Goal: Entertainment & Leisure: Browse casually

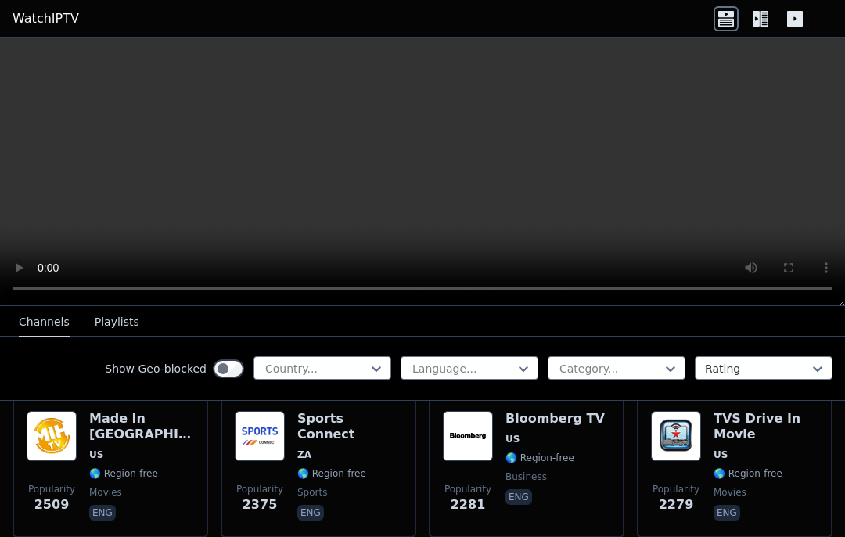
scroll to position [814, 0]
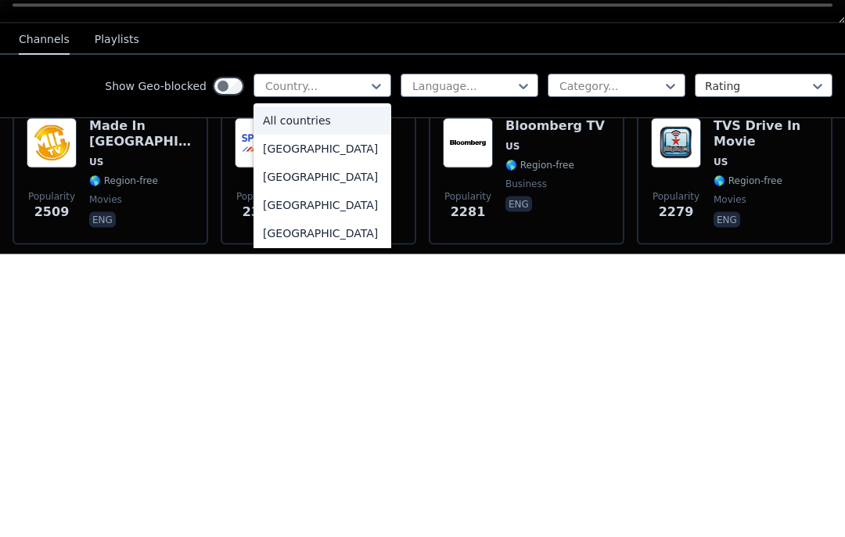
click at [335, 389] on div "All countries" at bounding box center [322, 403] width 138 height 28
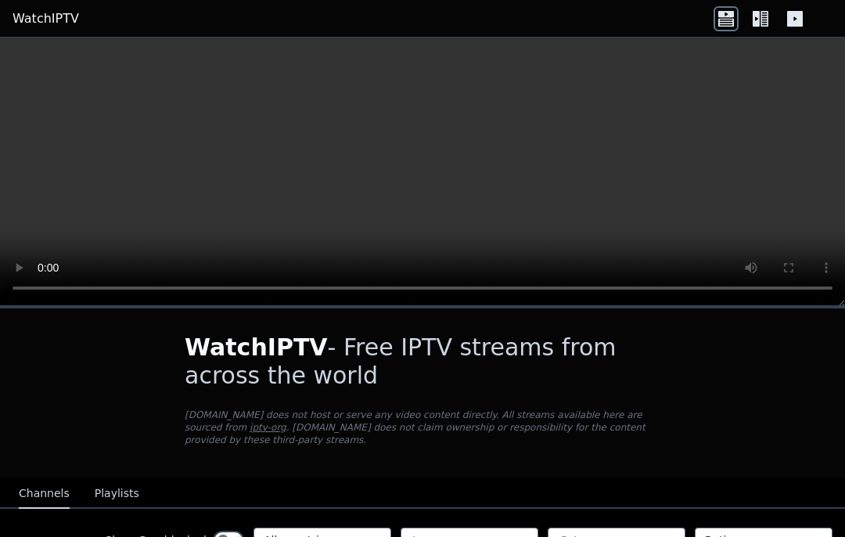
click at [422, 169] on video at bounding box center [422, 172] width 845 height 268
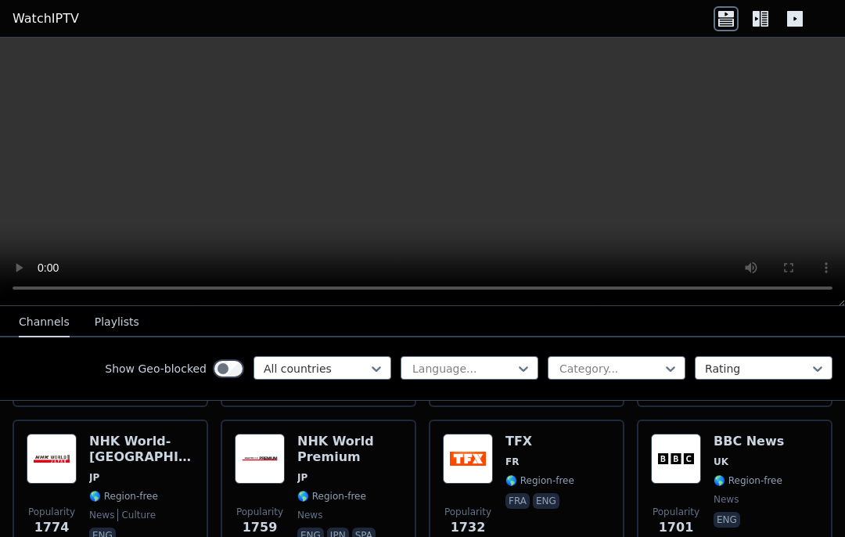
scroll to position [1245, 0]
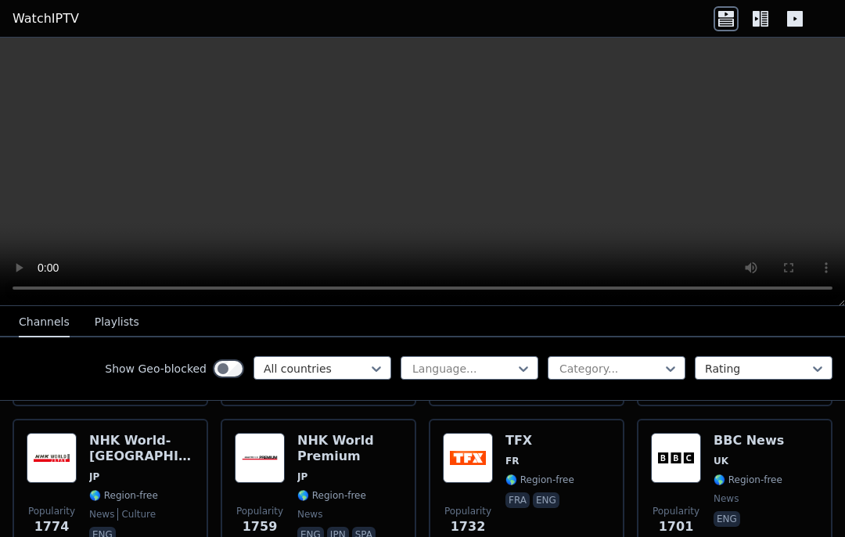
click at [696, 460] on img at bounding box center [676, 458] width 50 height 50
click at [697, 472] on img at bounding box center [676, 458] width 50 height 50
click at [421, 178] on video at bounding box center [422, 172] width 845 height 268
click at [434, 173] on video at bounding box center [422, 172] width 845 height 268
click at [429, 174] on video at bounding box center [422, 172] width 845 height 268
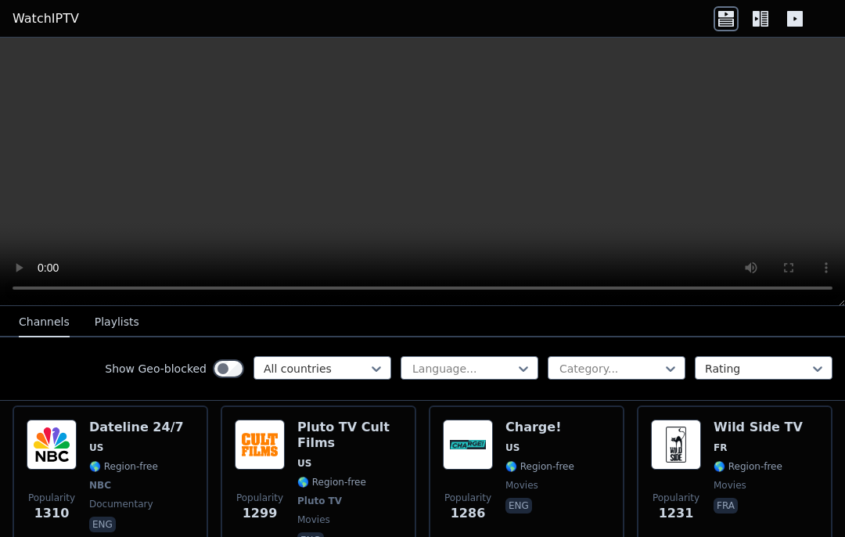
scroll to position [2041, 0]
click at [56, 439] on img at bounding box center [52, 444] width 50 height 50
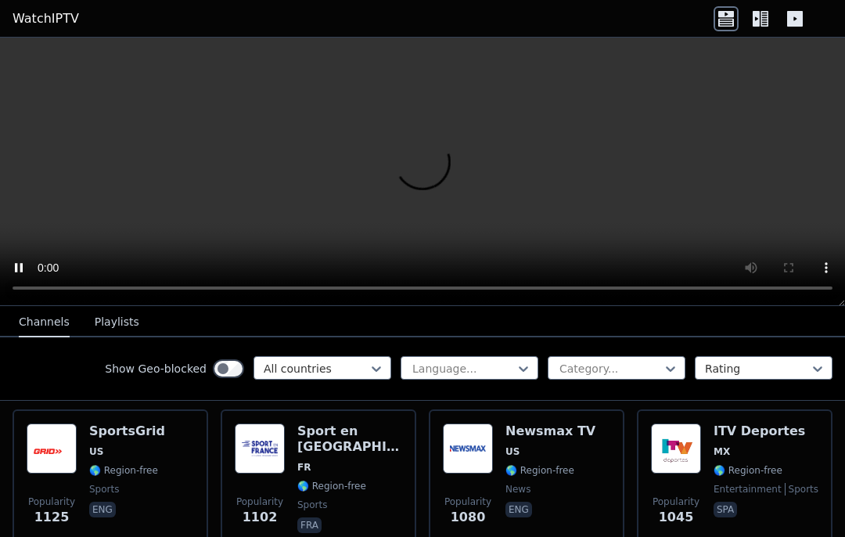
scroll to position [2521, 0]
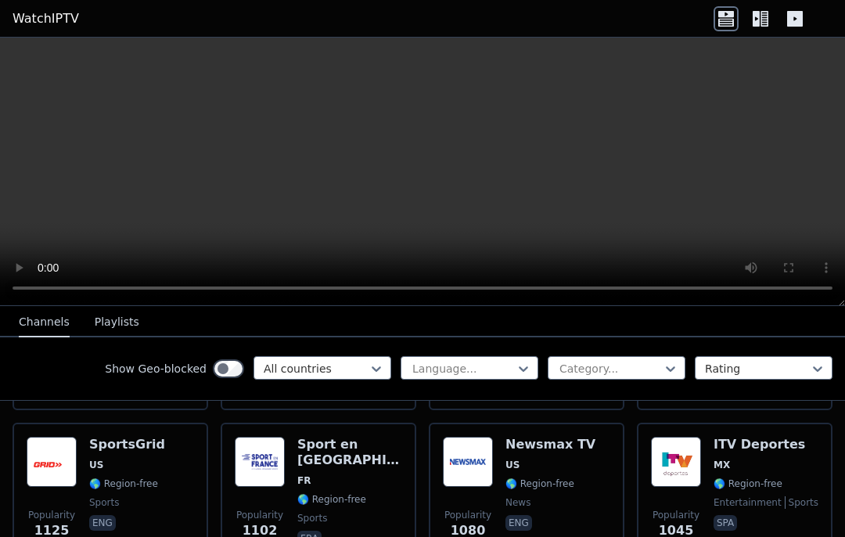
click at [754, 458] on span "MX" at bounding box center [765, 464] width 105 height 13
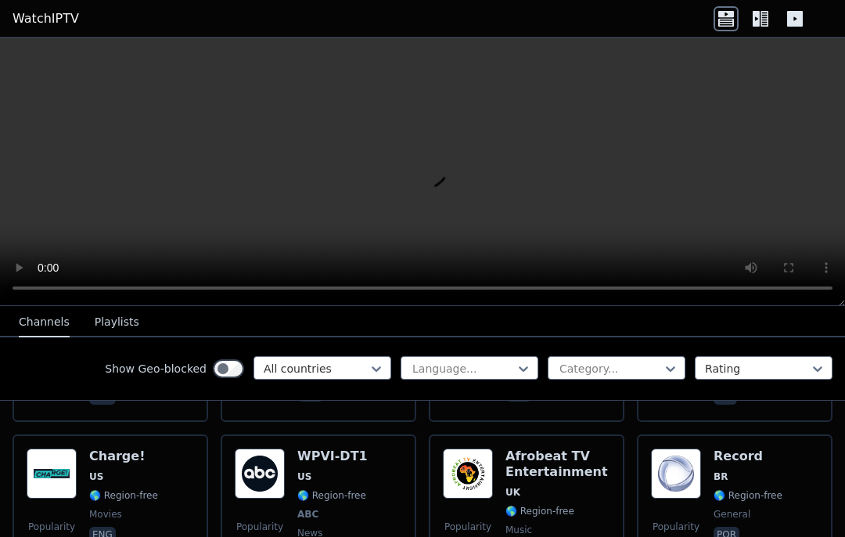
scroll to position [2820, 0]
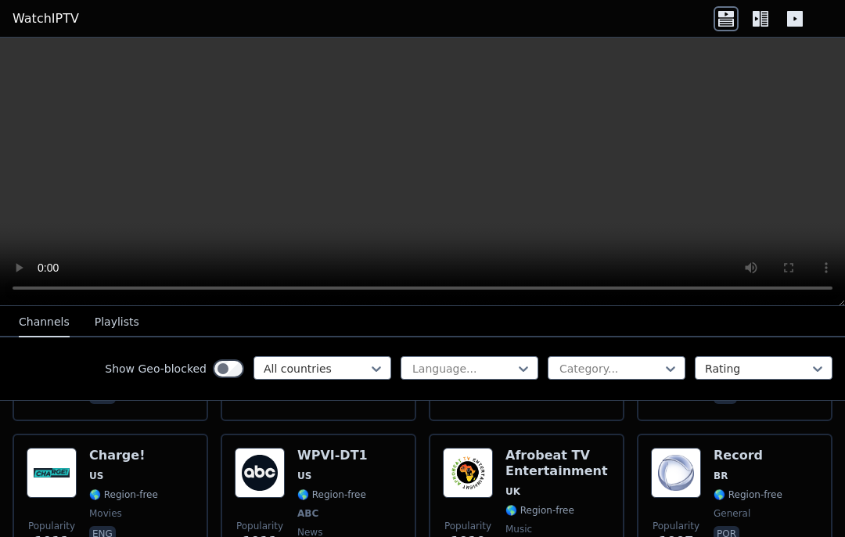
click at [266, 447] on img at bounding box center [260, 472] width 50 height 50
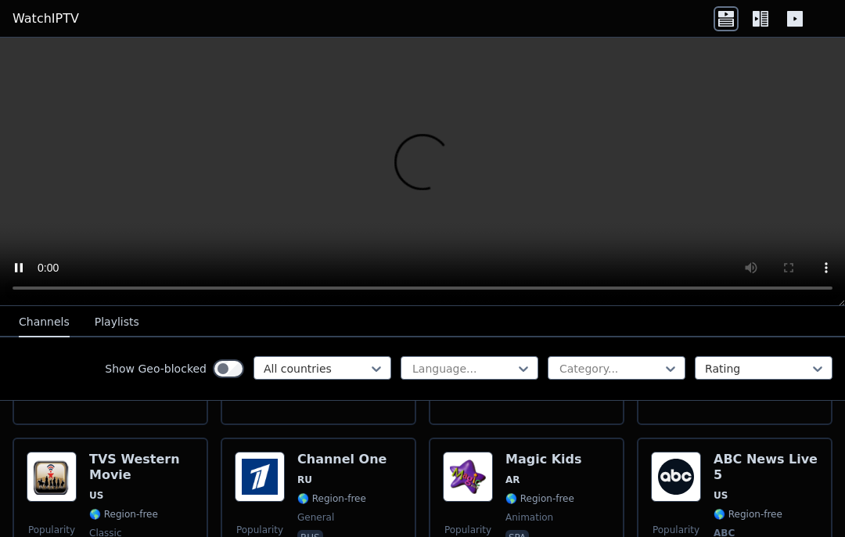
scroll to position [4382, 0]
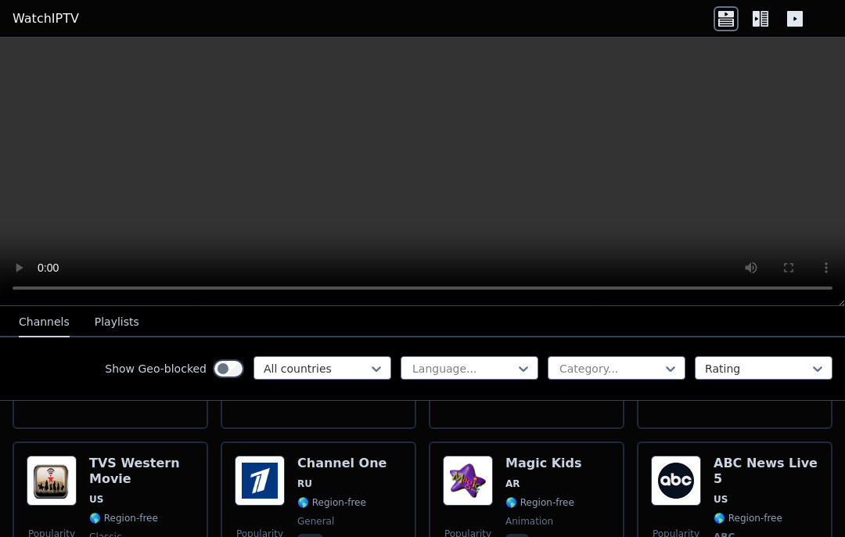
click at [784, 512] on span "🌎 Region-free" at bounding box center [765, 518] width 105 height 13
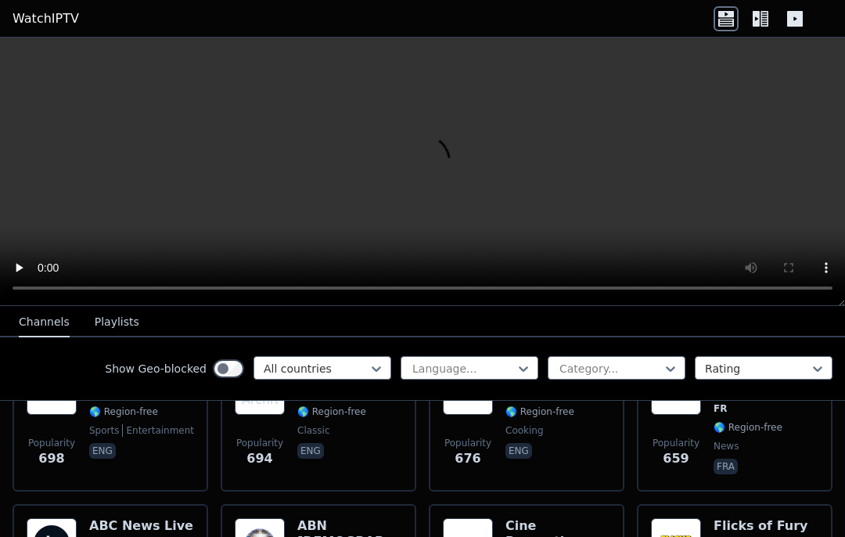
scroll to position [4820, 0]
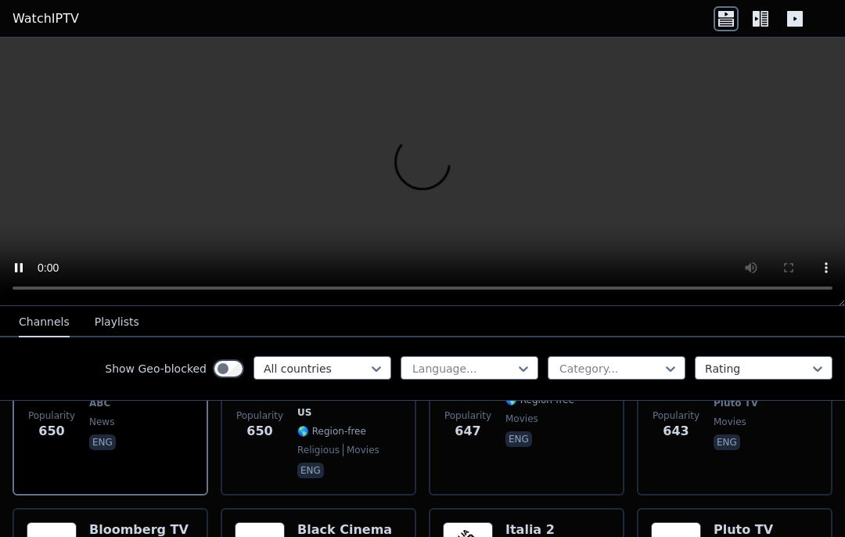
scroll to position [4999, 0]
click at [257, 521] on img at bounding box center [260, 546] width 50 height 50
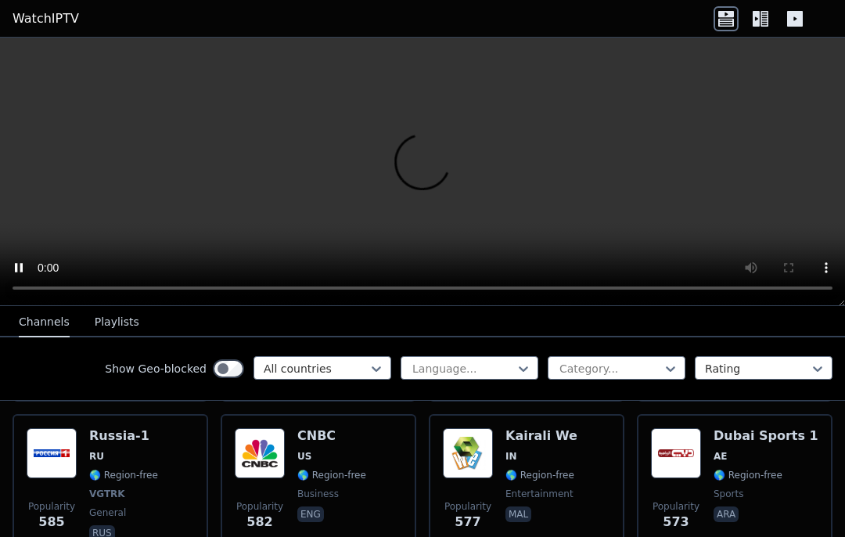
scroll to position [5961, 0]
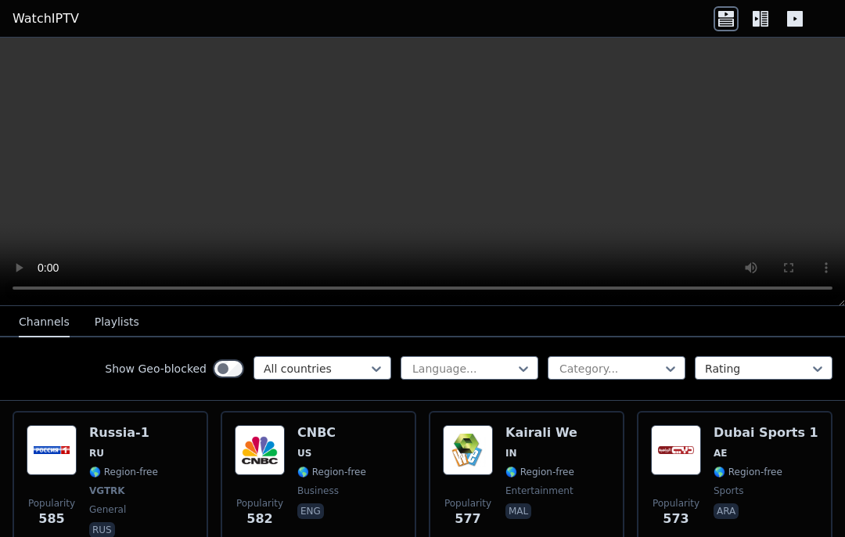
click at [426, 183] on video at bounding box center [422, 172] width 845 height 268
click at [422, 171] on video at bounding box center [422, 172] width 845 height 268
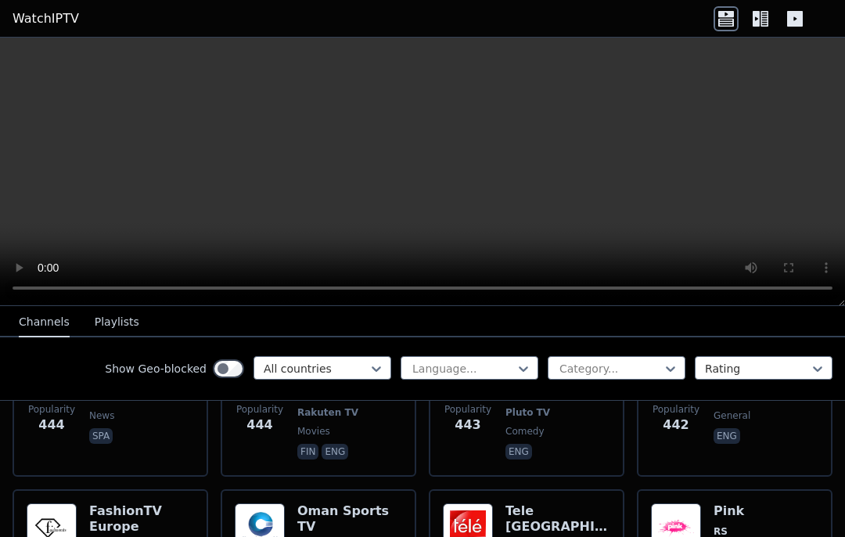
scroll to position [8370, 0]
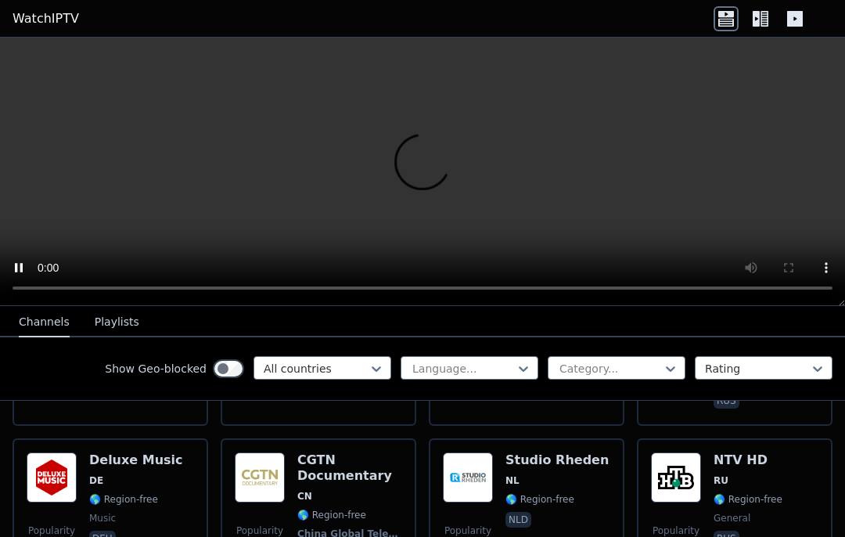
scroll to position [9387, 0]
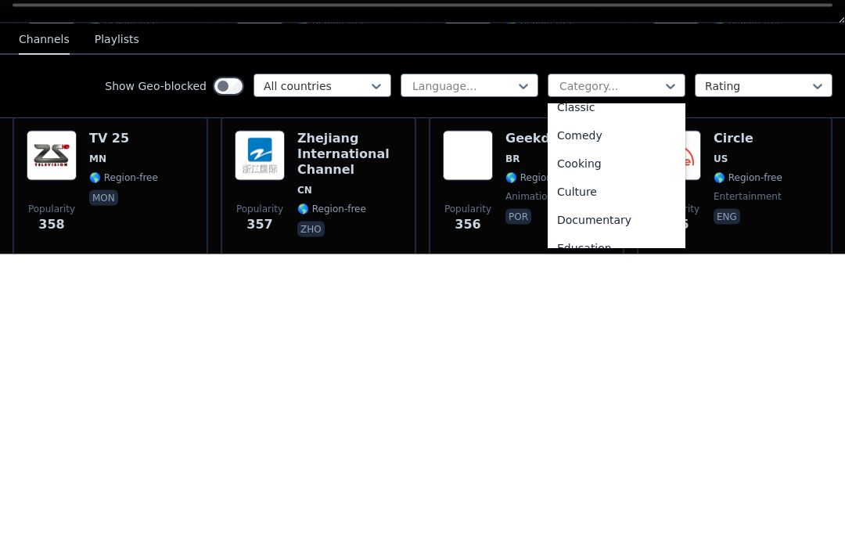
scroll to position [132, 0]
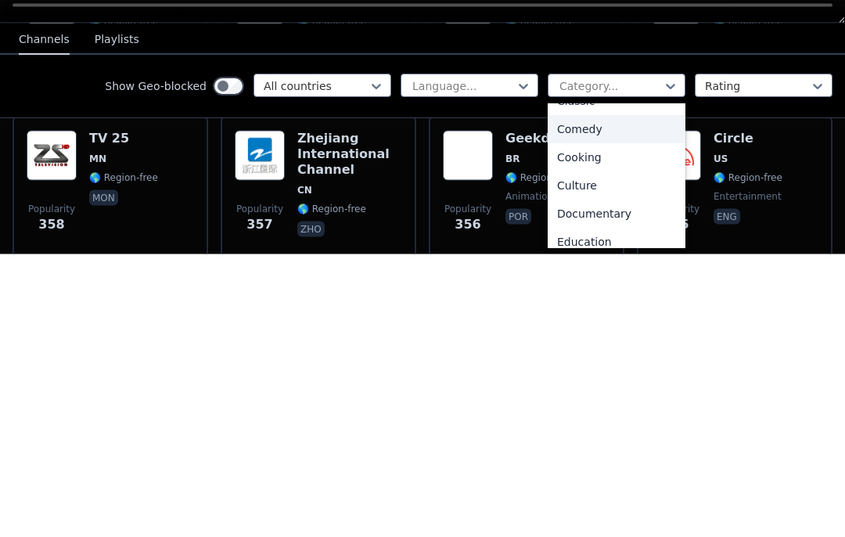
click at [618, 397] on div "Comedy" at bounding box center [616, 411] width 138 height 28
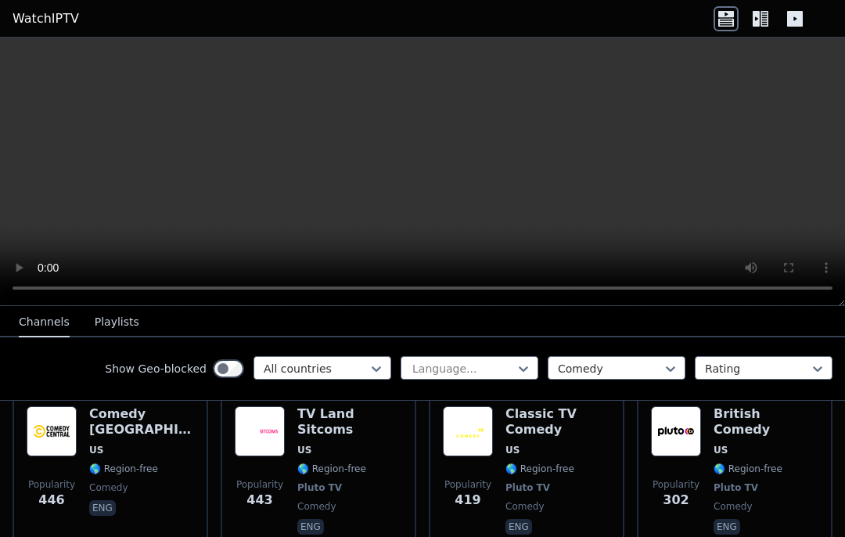
scroll to position [363, 0]
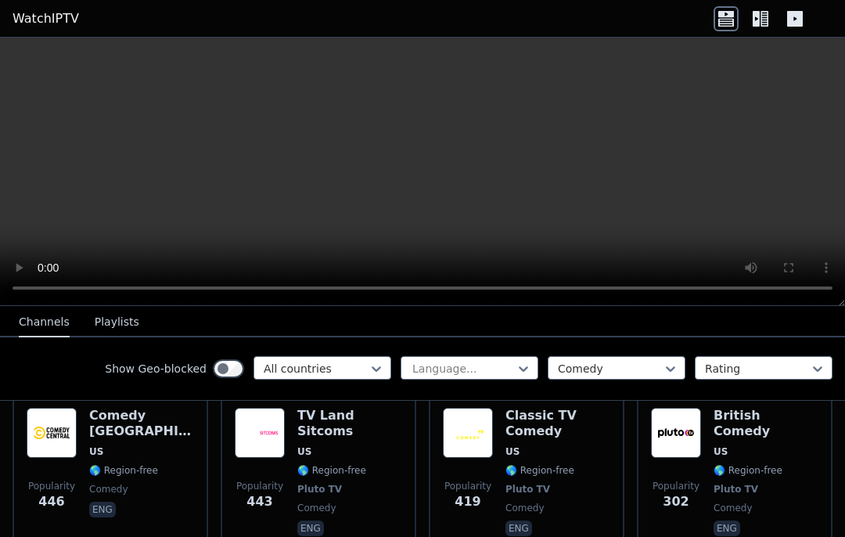
click at [719, 445] on span "US" at bounding box center [720, 451] width 14 height 13
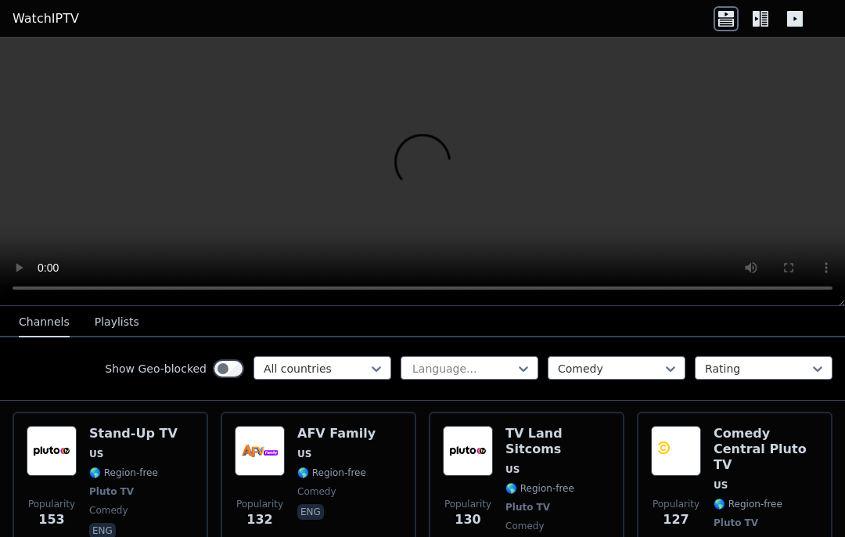
scroll to position [706, 0]
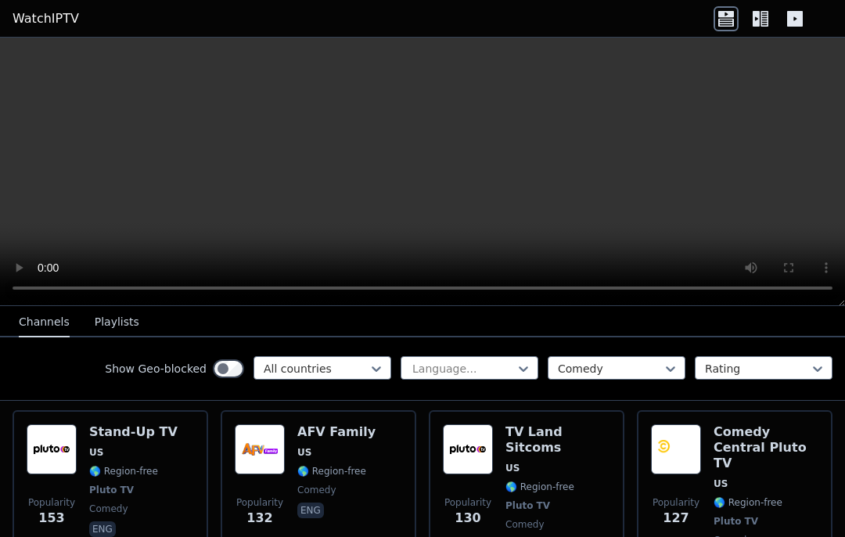
click at [796, 496] on span "🌎 Region-free" at bounding box center [765, 502] width 105 height 13
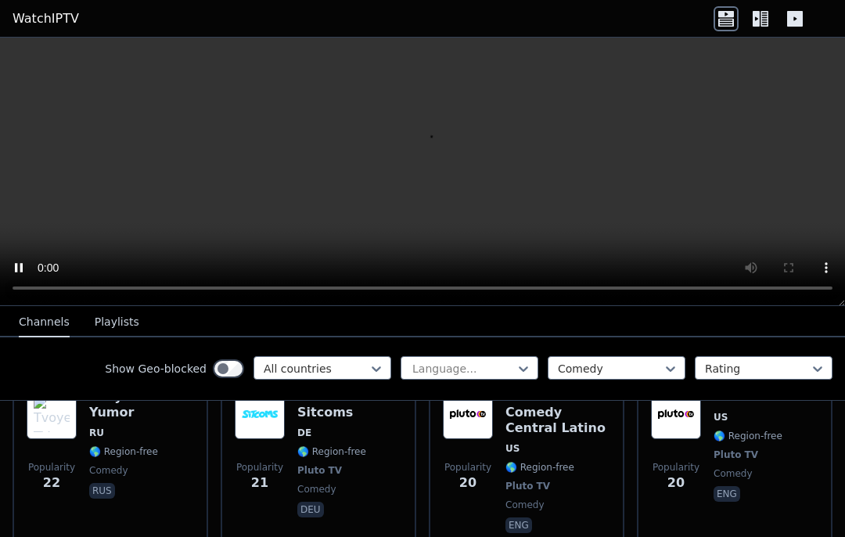
scroll to position [3025, 0]
click at [767, 18] on icon at bounding box center [764, 19] width 8 height 16
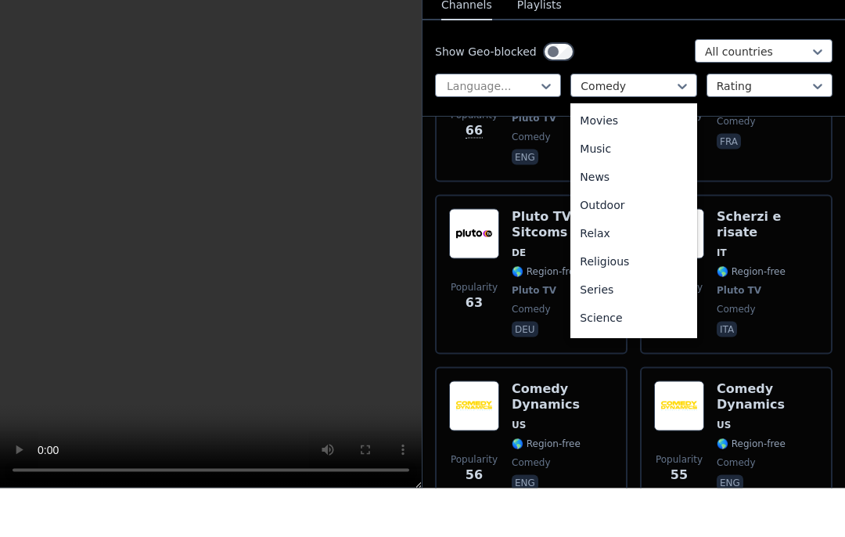
scroll to position [425, 0]
click at [626, 153] on div "Movies" at bounding box center [633, 167] width 126 height 28
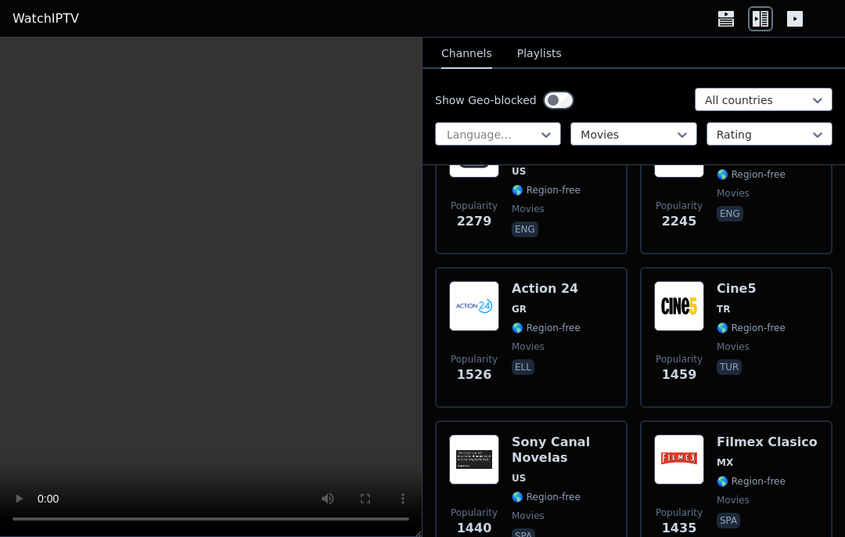
scroll to position [714, 0]
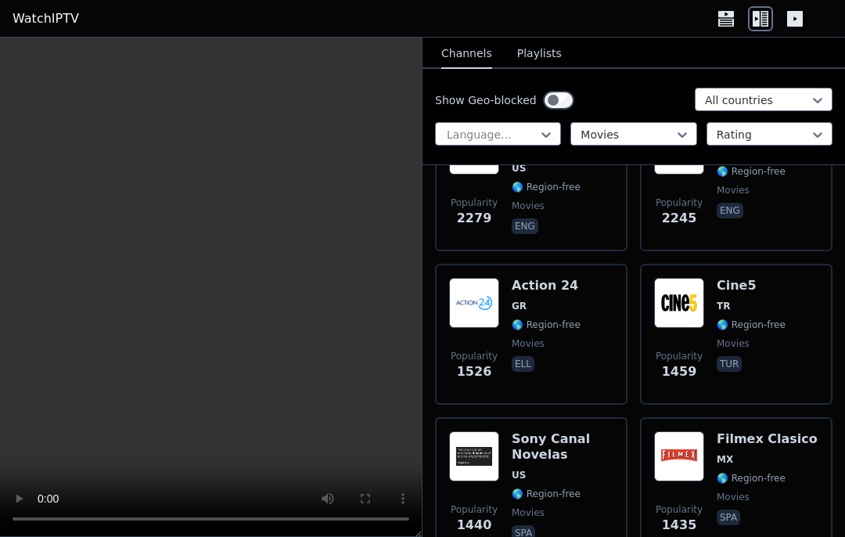
click at [734, 300] on span "TR" at bounding box center [750, 306] width 69 height 13
click at [760, 457] on div "Filmex Clasico MX 🌎 Region-free movies spa" at bounding box center [766, 487] width 101 height 113
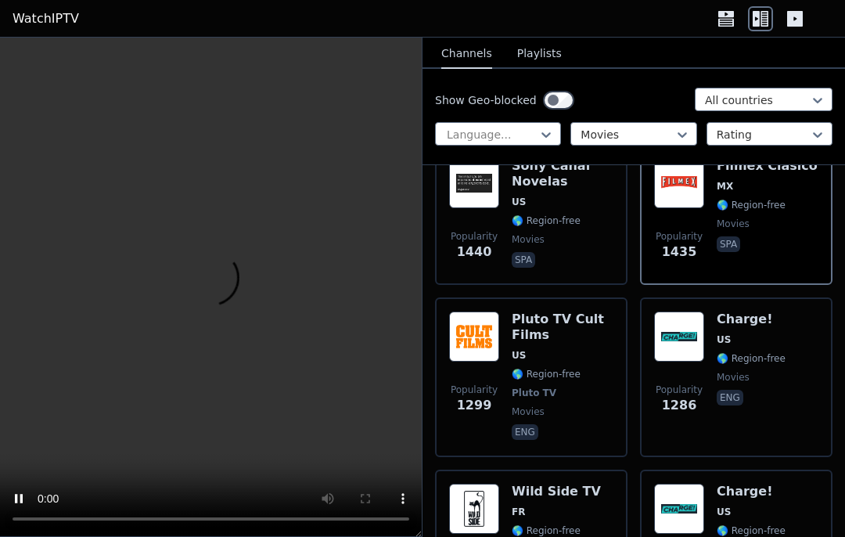
scroll to position [989, 0]
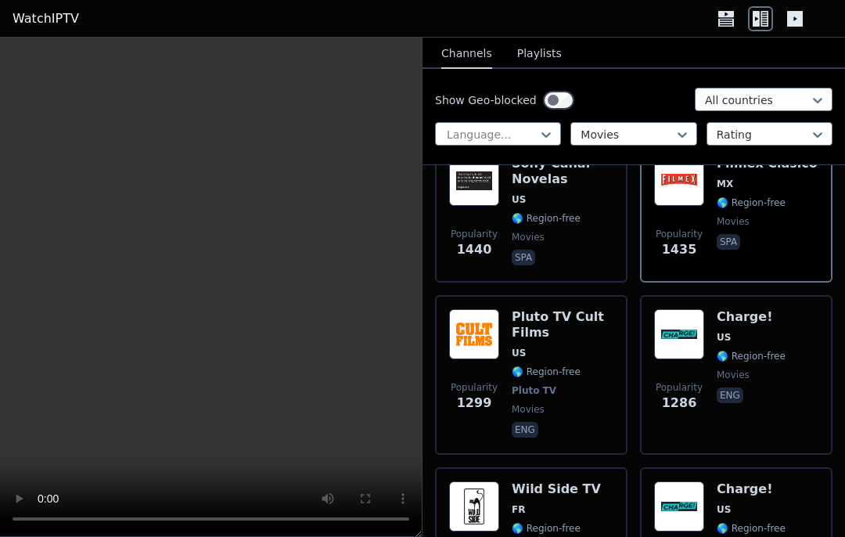
click at [591, 365] on span "🌎 Region-free" at bounding box center [563, 371] width 102 height 13
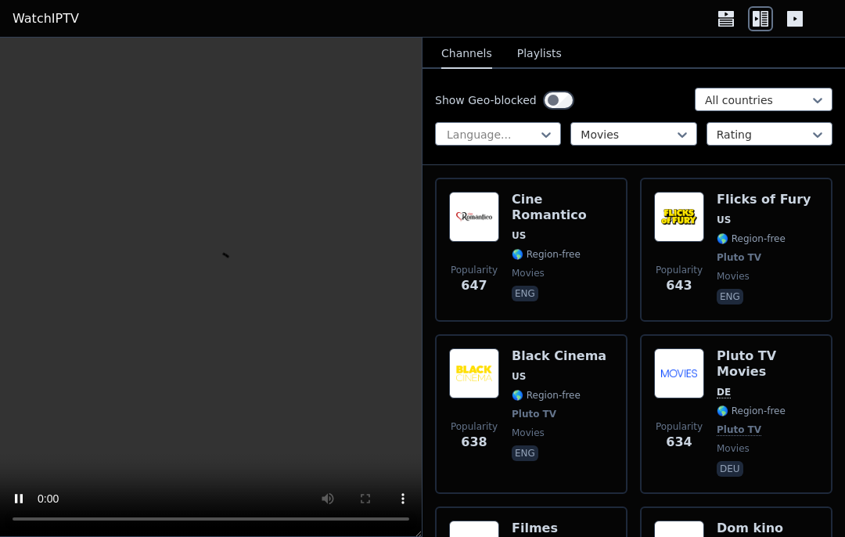
scroll to position [1949, 0]
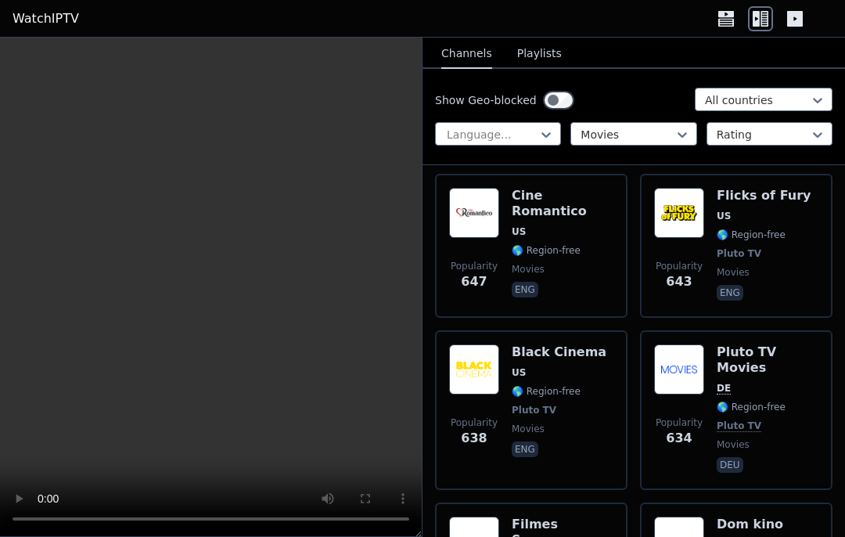
click at [587, 404] on span "Pluto TV" at bounding box center [559, 410] width 95 height 13
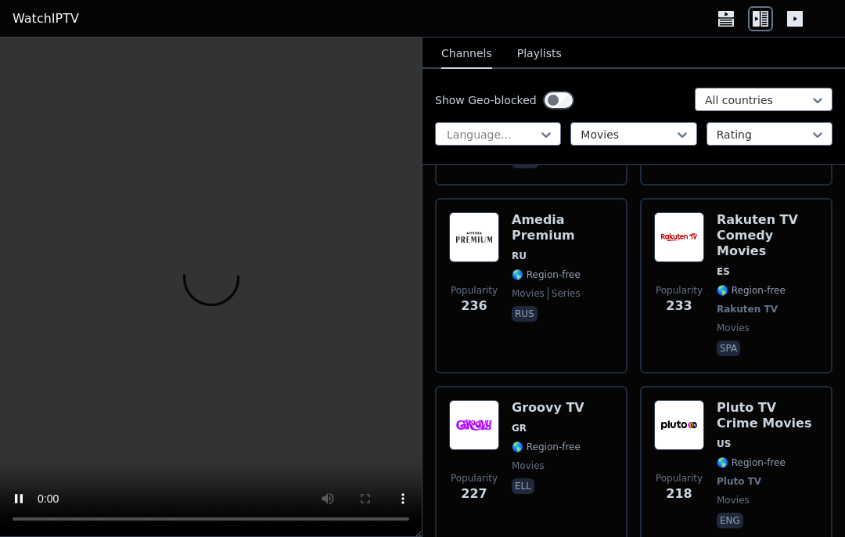
scroll to position [4807, 0]
